Goal: Task Accomplishment & Management: Use online tool/utility

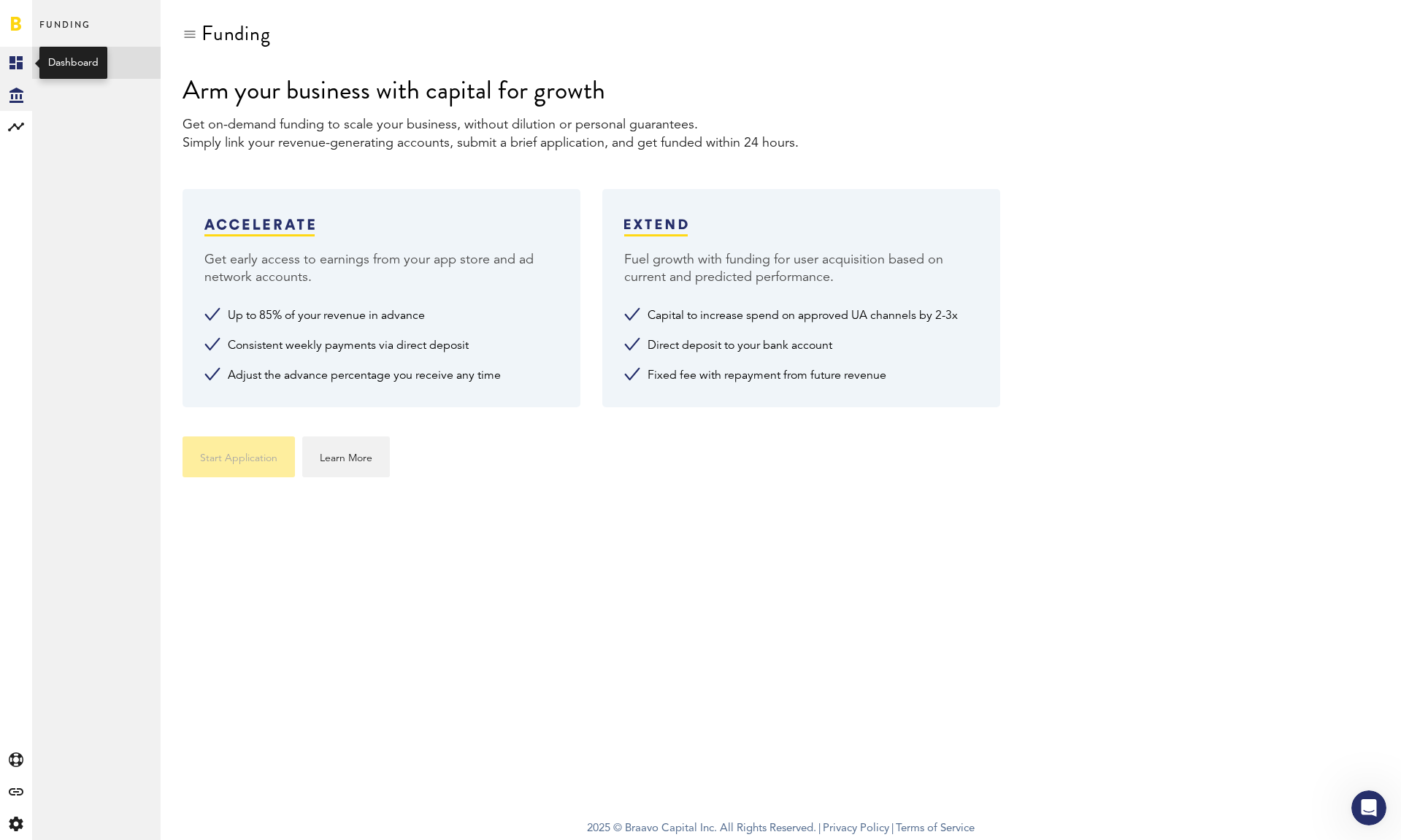
click at [16, 59] on rect at bounding box center [16, 62] width 17 height 17
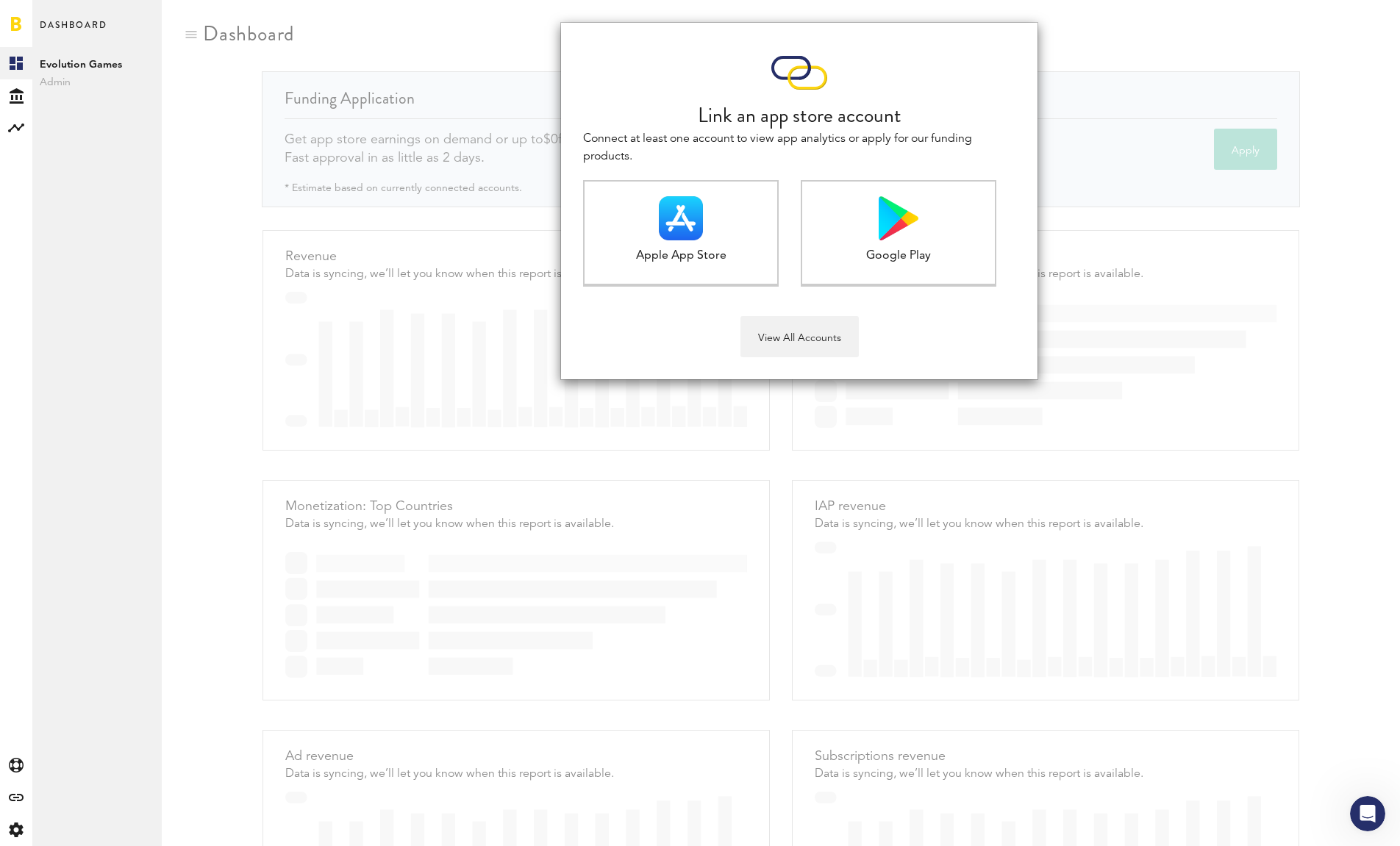
click at [773, 416] on div "Link an app store account Connect at least one account to view app analytics or…" at bounding box center [781, 423] width 1238 height 846
click at [791, 339] on button "View All Accounts" at bounding box center [799, 337] width 118 height 41
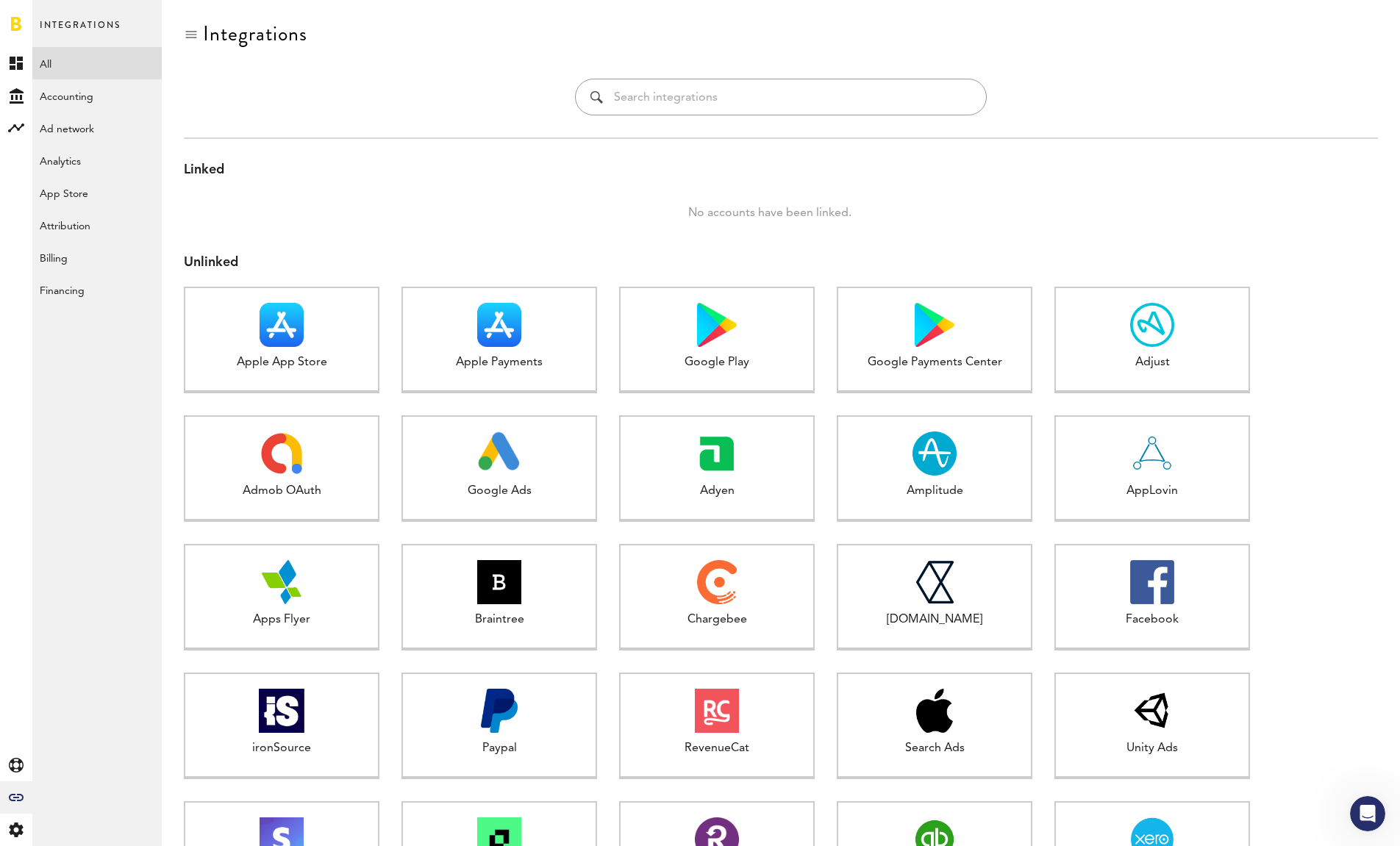
click at [560, 208] on div "No accounts have been linked." at bounding box center [769, 213] width 1216 height 22
click at [439, 204] on div "No accounts have been linked." at bounding box center [769, 213] width 1216 height 22
click at [548, 140] on div "Linked No accounts have been linked. Unlinked Apple App Store 1 connected Apple…" at bounding box center [781, 537] width 1194 height 800
